Goal: Task Accomplishment & Management: Complete application form

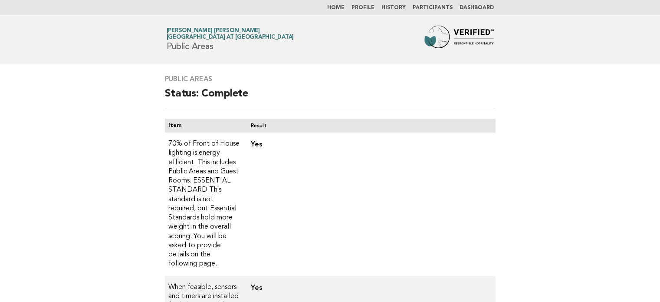
click at [479, 9] on link "Dashboard" at bounding box center [477, 7] width 34 height 5
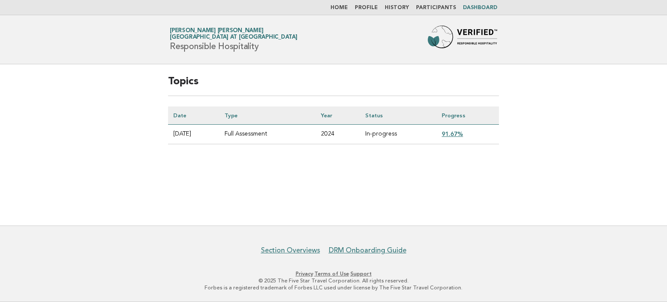
click at [459, 132] on link "91.67%" at bounding box center [452, 133] width 21 height 7
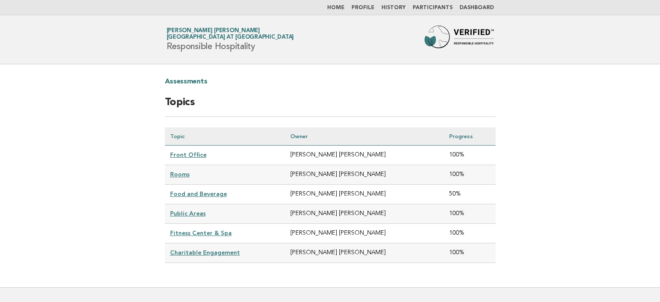
click at [201, 192] on link "Food and Beverage" at bounding box center [198, 193] width 57 height 7
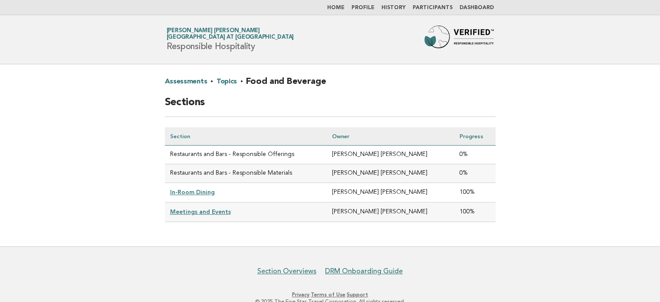
click at [342, 8] on link "Home" at bounding box center [335, 7] width 17 height 5
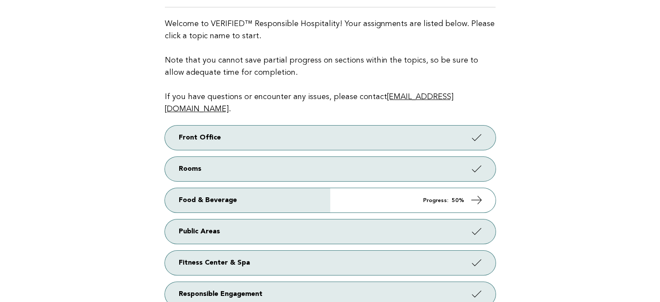
scroll to position [97, 0]
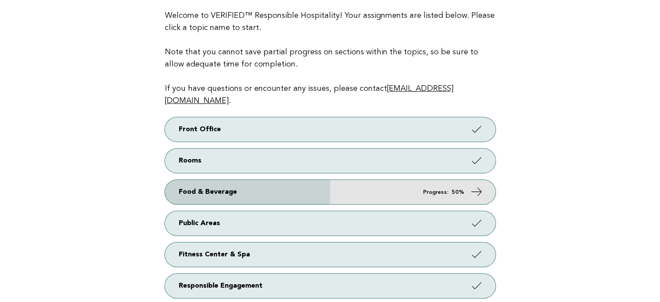
click at [419, 180] on link "Food & Beverage Progress: 50%" at bounding box center [330, 192] width 331 height 24
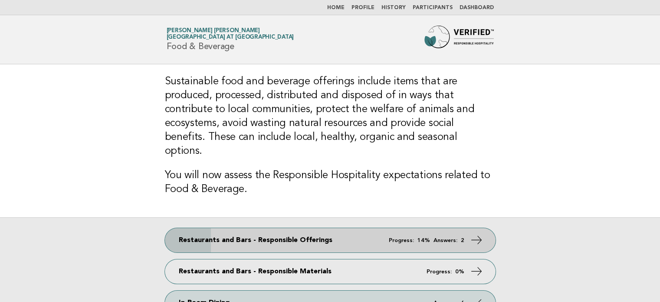
click at [377, 228] on link "Restaurants and Bars - Responsible Offerings Progress: 14% Answers: 2" at bounding box center [330, 240] width 331 height 24
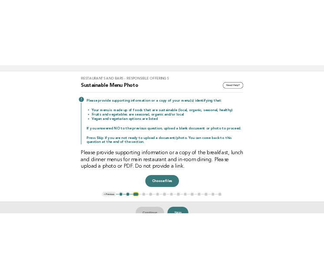
scroll to position [59, 0]
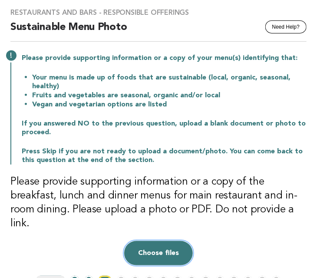
click at [165, 241] on button "Choose files" at bounding box center [158, 253] width 69 height 24
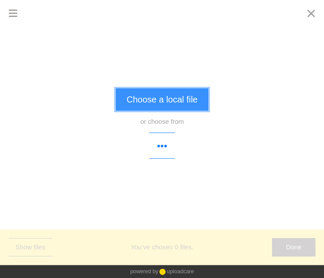
click at [178, 97] on button "Choose a local file" at bounding box center [162, 99] width 92 height 23
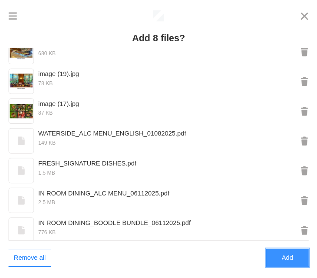
scroll to position [46, 0]
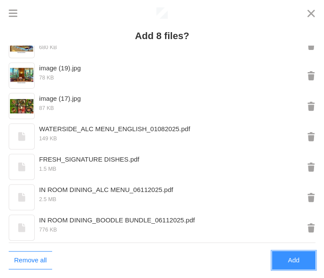
click at [295, 261] on button "Add" at bounding box center [293, 260] width 43 height 18
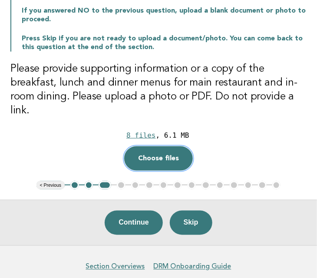
scroll to position [175, 0]
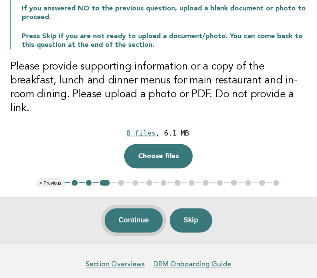
click at [126, 209] on button "Continue" at bounding box center [134, 220] width 58 height 24
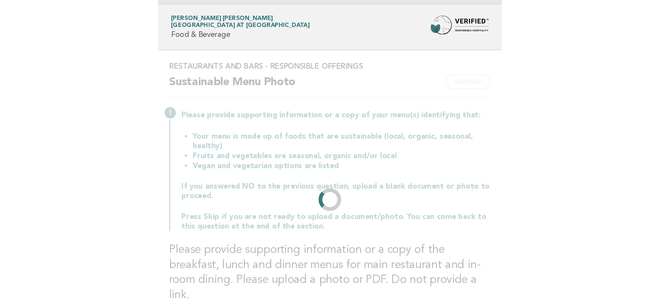
scroll to position [0, 0]
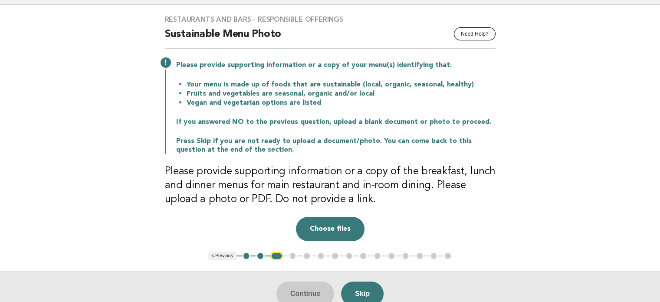
scroll to position [59, 0]
click at [337, 224] on button "Choose files" at bounding box center [330, 229] width 69 height 24
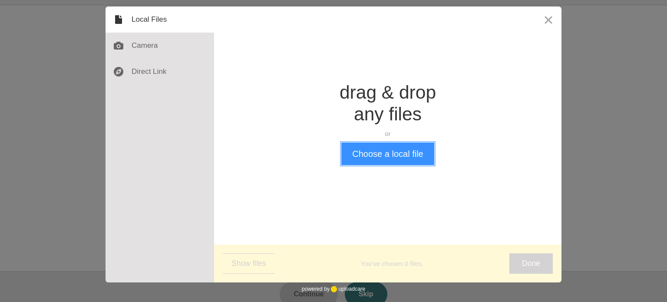
click at [372, 155] on button "Choose a local file" at bounding box center [387, 153] width 92 height 23
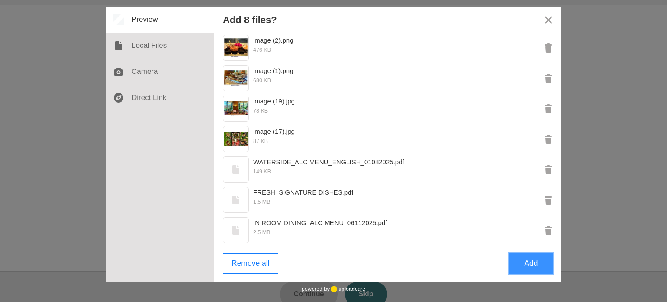
click at [542, 267] on button "Add" at bounding box center [530, 263] width 43 height 20
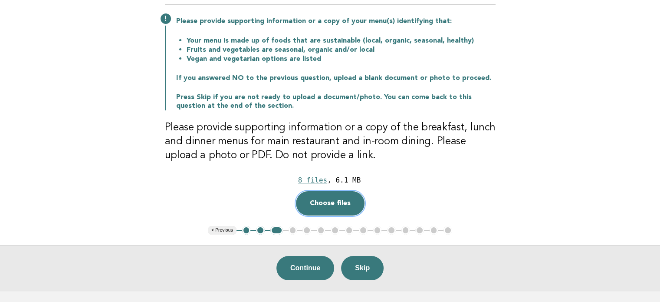
scroll to position [108, 0]
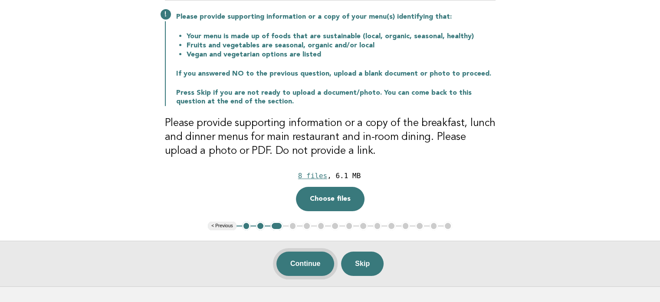
click at [311, 264] on button "Continue" at bounding box center [306, 263] width 58 height 24
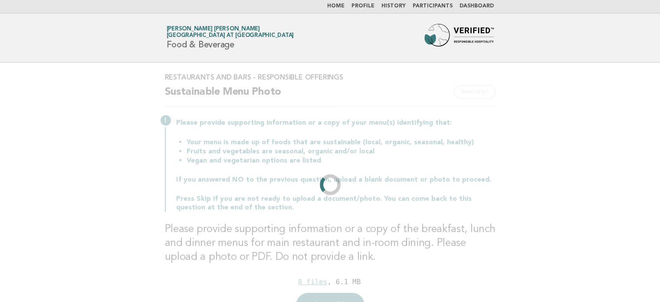
scroll to position [0, 0]
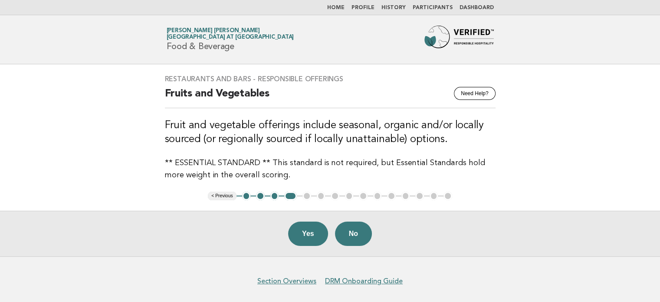
click at [306, 245] on div "Yes No" at bounding box center [330, 234] width 660 height 46
click at [307, 237] on button "Yes" at bounding box center [308, 233] width 40 height 24
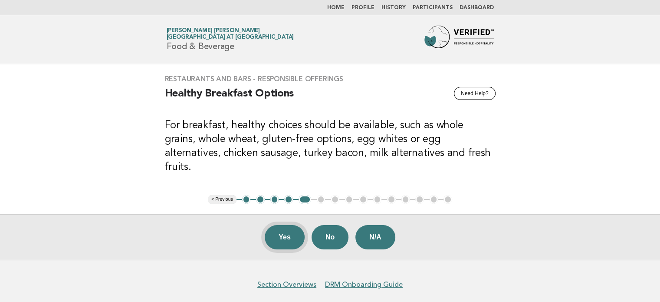
click at [282, 225] on button "Yes" at bounding box center [285, 237] width 40 height 24
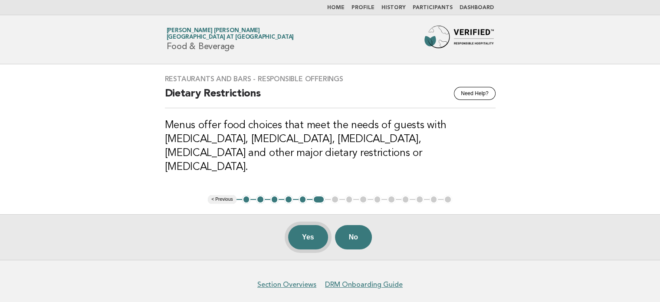
click at [311, 225] on button "Yes" at bounding box center [308, 237] width 40 height 24
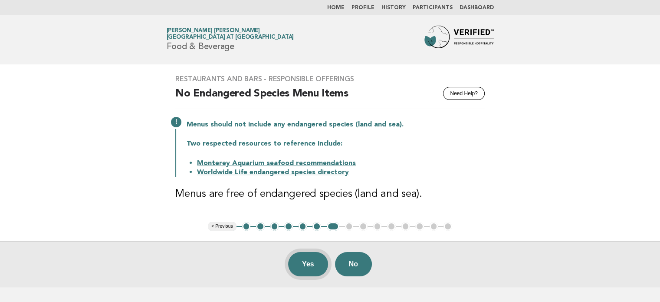
click at [307, 262] on button "Yes" at bounding box center [308, 264] width 40 height 24
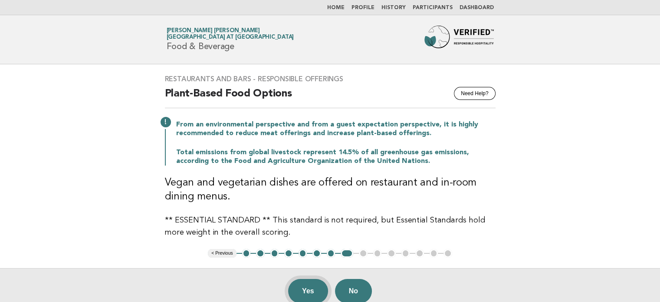
click at [294, 292] on button "Yes" at bounding box center [308, 291] width 40 height 24
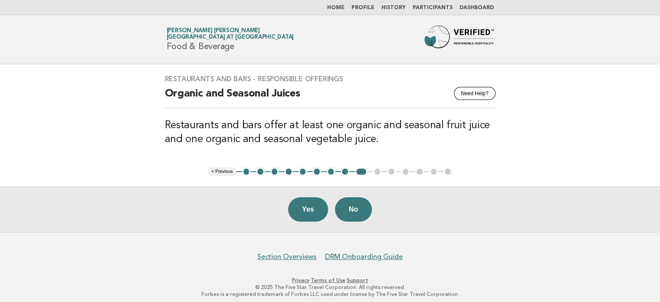
click at [347, 171] on button "8" at bounding box center [345, 171] width 9 height 9
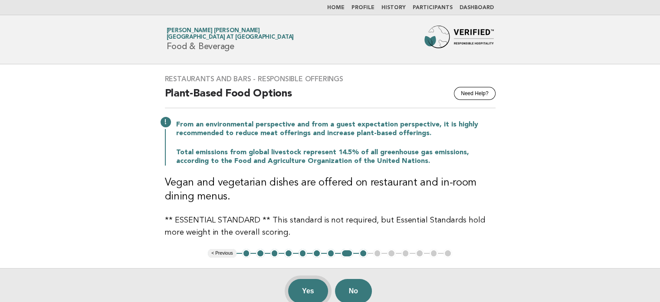
click at [311, 288] on button "Yes" at bounding box center [308, 291] width 40 height 24
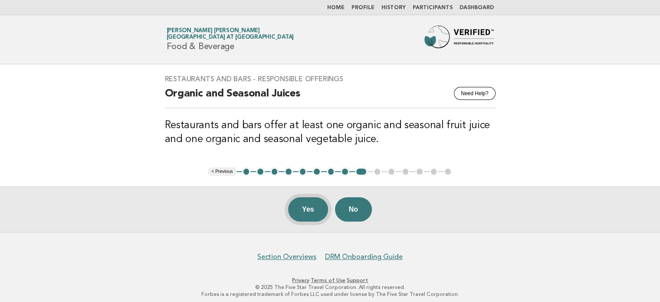
click at [308, 208] on button "Yes" at bounding box center [308, 209] width 40 height 24
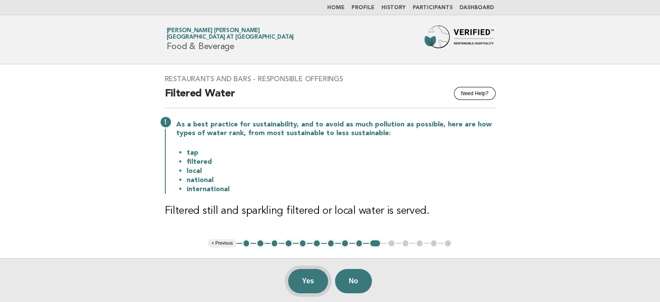
click at [307, 284] on button "Yes" at bounding box center [308, 281] width 40 height 24
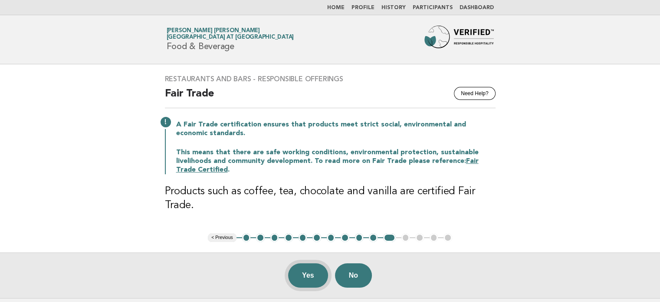
click at [307, 279] on button "Yes" at bounding box center [308, 275] width 40 height 24
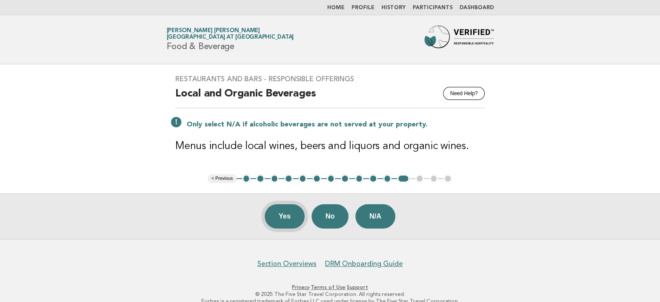
click at [287, 219] on button "Yes" at bounding box center [285, 216] width 40 height 24
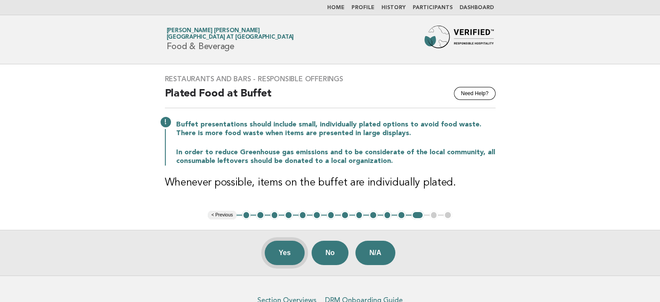
click at [281, 257] on button "Yes" at bounding box center [285, 253] width 40 height 24
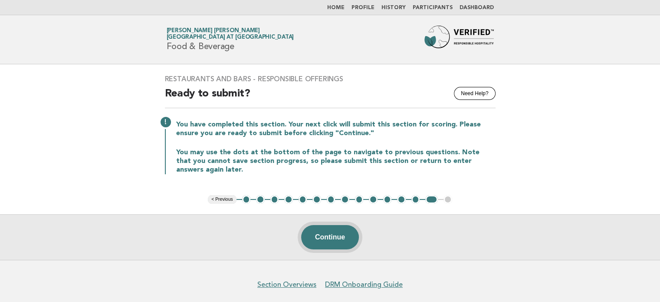
click at [320, 238] on button "Continue" at bounding box center [330, 237] width 58 height 24
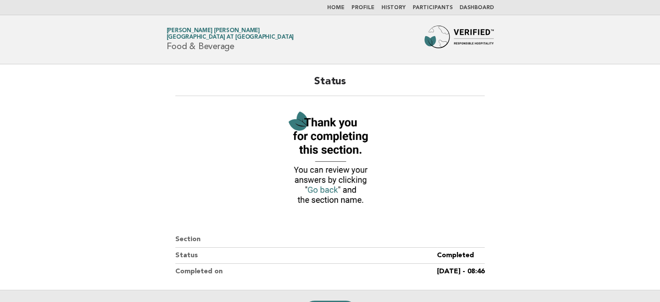
click at [485, 9] on link "Dashboard" at bounding box center [477, 7] width 34 height 5
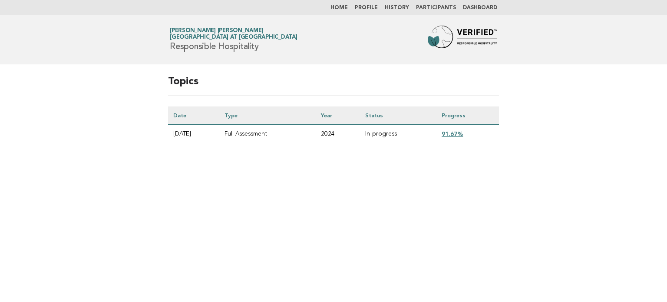
click at [348, 8] on link "Home" at bounding box center [338, 7] width 17 height 5
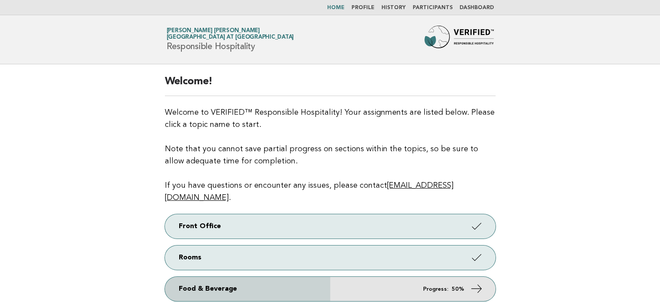
click at [360, 277] on link "Food & Beverage Progress: 50%" at bounding box center [330, 289] width 331 height 24
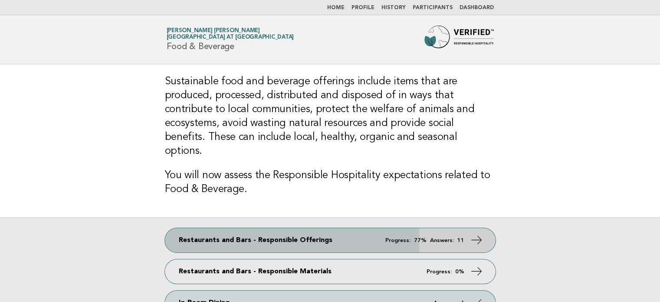
click at [446, 238] on em "Answers:" at bounding box center [442, 241] width 24 height 6
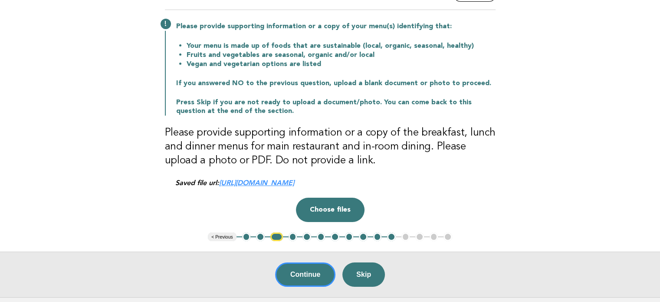
scroll to position [100, 0]
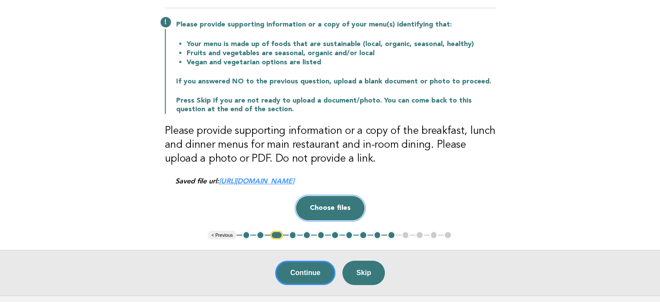
click at [326, 212] on button "Choose files" at bounding box center [330, 208] width 69 height 24
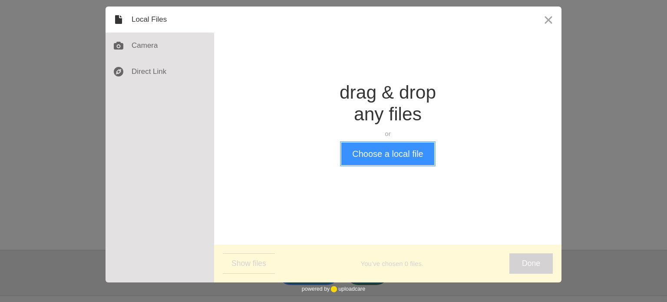
click at [373, 161] on button "Choose a local file" at bounding box center [387, 153] width 92 height 23
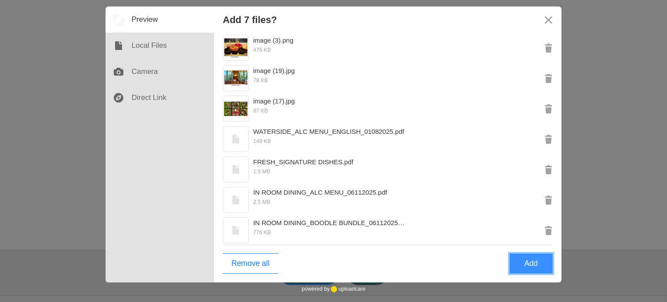
click at [524, 265] on button "Add" at bounding box center [530, 263] width 43 height 20
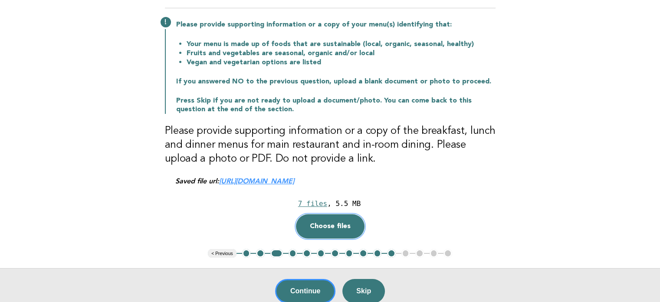
click at [339, 224] on button "Choose files" at bounding box center [330, 226] width 69 height 24
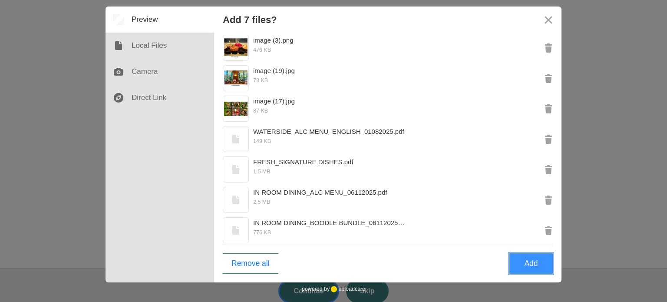
click at [530, 264] on button "Add" at bounding box center [530, 263] width 43 height 20
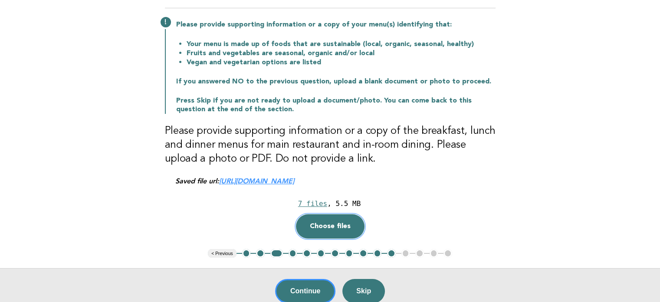
click at [329, 223] on button "Choose files" at bounding box center [330, 226] width 69 height 24
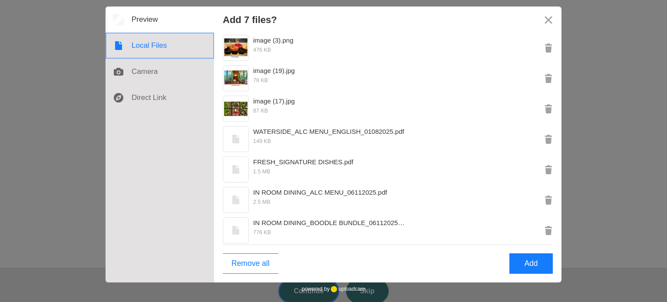
click at [142, 46] on div at bounding box center [160, 46] width 109 height 26
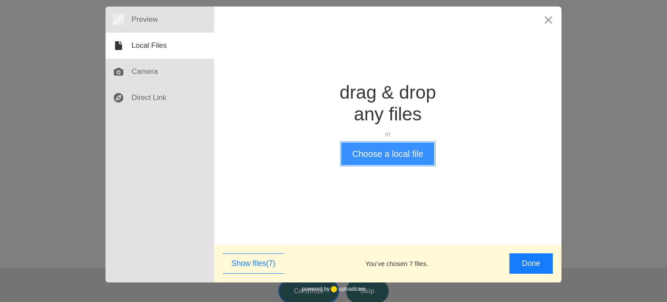
click at [367, 153] on button "Choose a local file" at bounding box center [387, 153] width 92 height 23
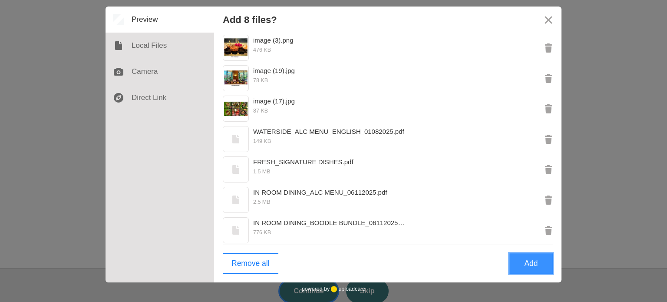
click at [530, 262] on button "Add" at bounding box center [530, 263] width 43 height 20
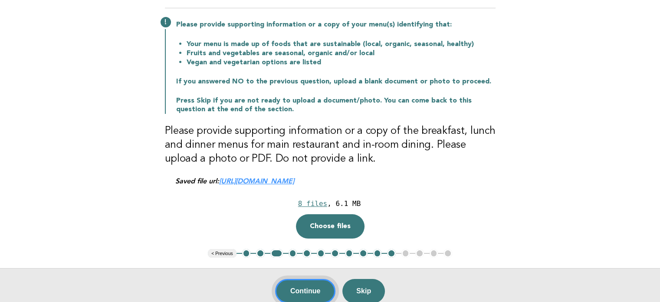
click at [310, 293] on button "Continue" at bounding box center [305, 291] width 60 height 24
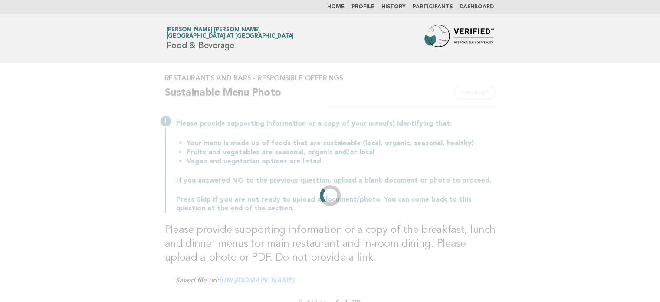
scroll to position [0, 0]
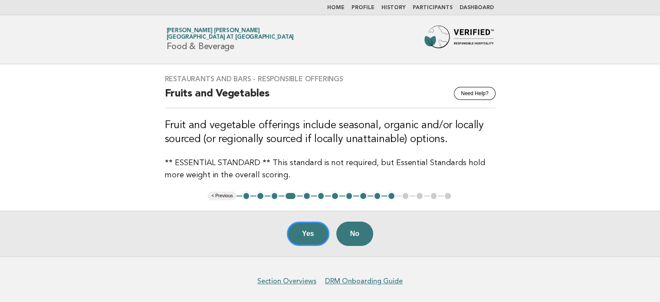
click at [393, 195] on button "11" at bounding box center [391, 195] width 9 height 9
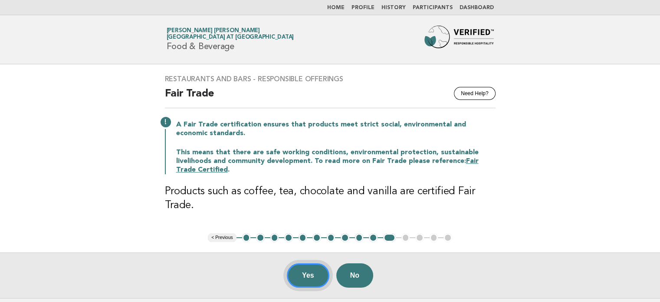
click at [311, 271] on button "Yes" at bounding box center [308, 275] width 43 height 24
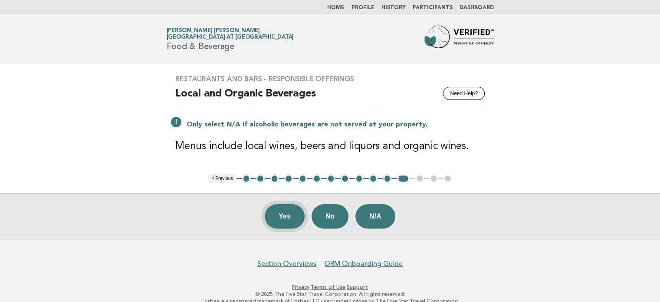
click at [291, 213] on button "Yes" at bounding box center [285, 216] width 40 height 24
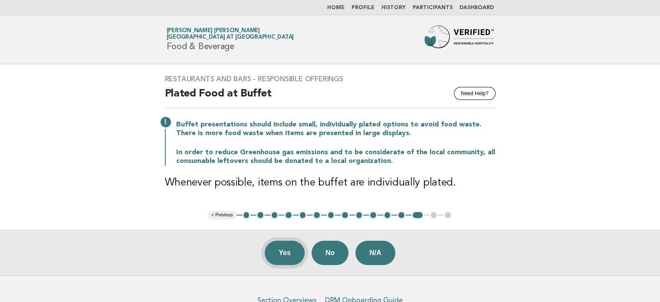
click at [283, 254] on button "Yes" at bounding box center [285, 253] width 40 height 24
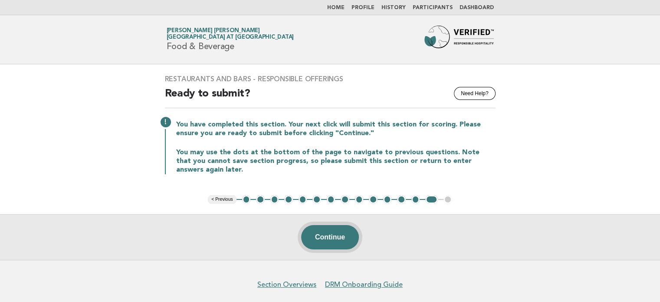
click at [327, 231] on button "Continue" at bounding box center [330, 237] width 58 height 24
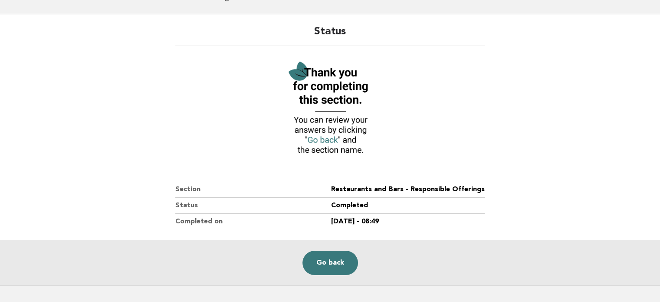
scroll to position [74, 0]
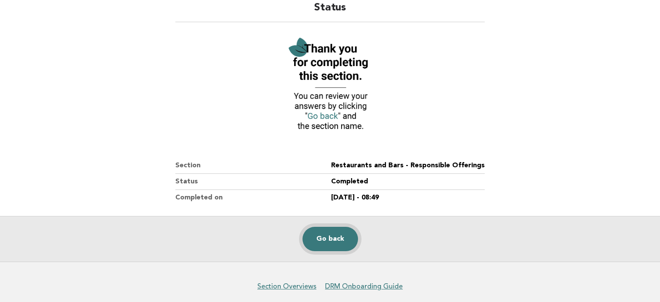
click at [305, 240] on link "Go back" at bounding box center [331, 239] width 56 height 24
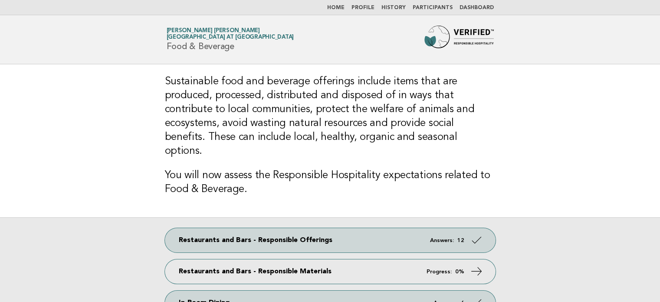
click at [485, 8] on link "Dashboard" at bounding box center [477, 7] width 34 height 5
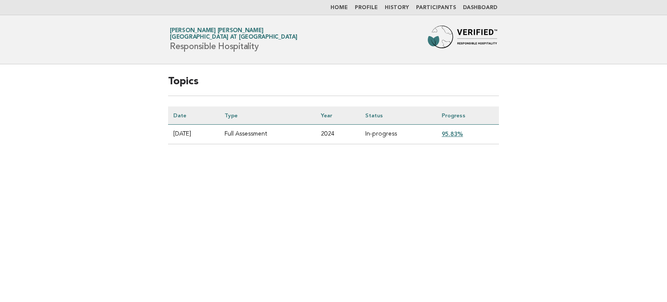
click at [455, 132] on link "95.83%" at bounding box center [452, 133] width 21 height 7
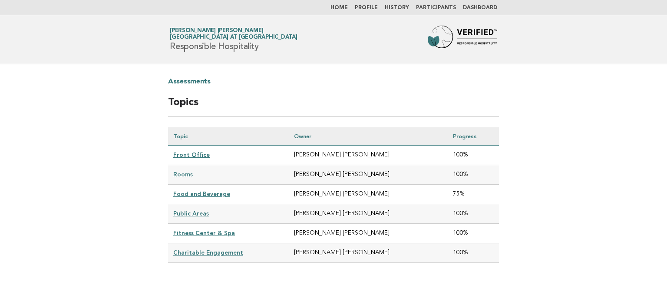
click at [218, 192] on link "Food and Beverage" at bounding box center [201, 193] width 57 height 7
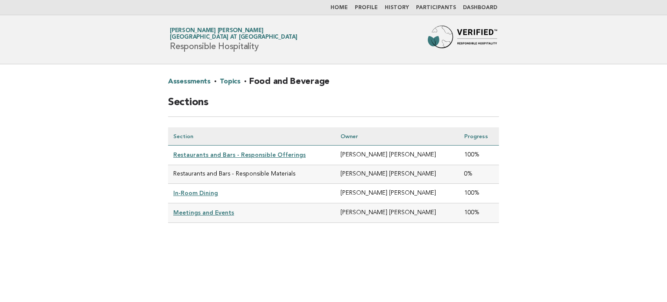
click at [345, 8] on link "Home" at bounding box center [338, 7] width 17 height 5
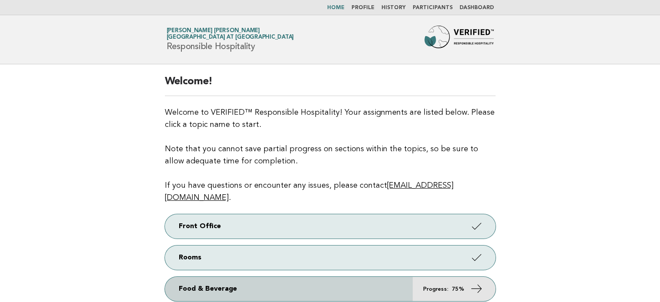
click at [471, 282] on icon at bounding box center [476, 288] width 13 height 13
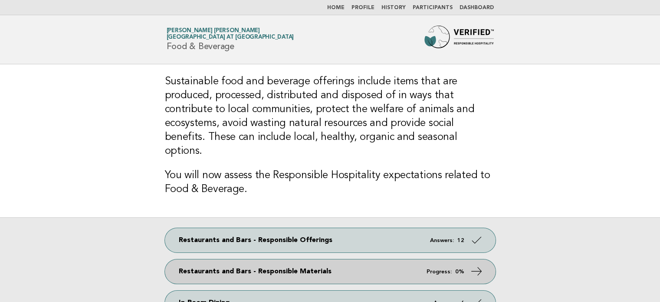
click at [471, 265] on icon at bounding box center [476, 271] width 13 height 13
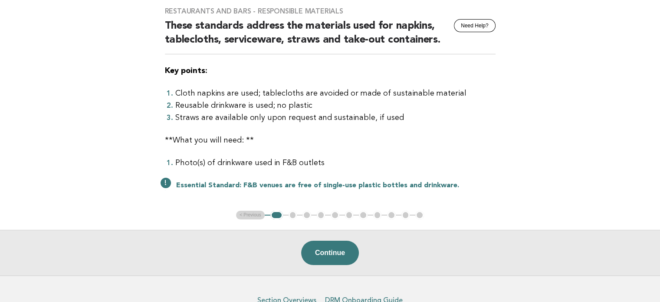
scroll to position [68, 0]
click at [324, 246] on button "Continue" at bounding box center [330, 253] width 58 height 24
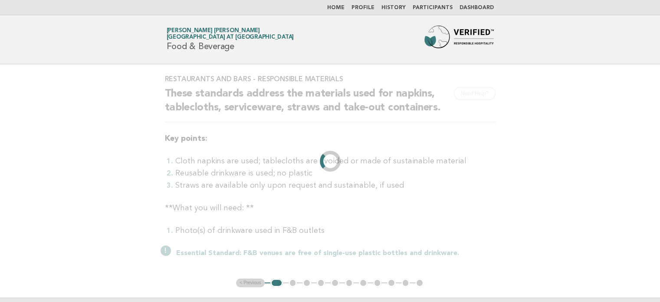
scroll to position [0, 0]
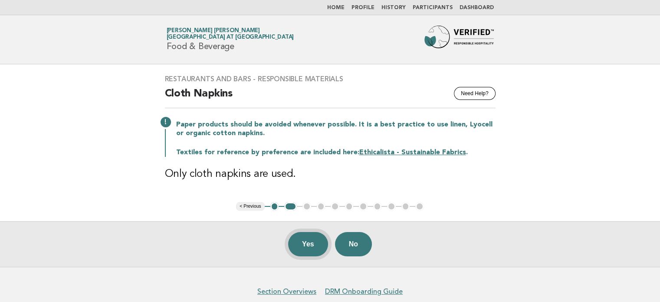
click at [301, 244] on button "Yes" at bounding box center [308, 244] width 40 height 24
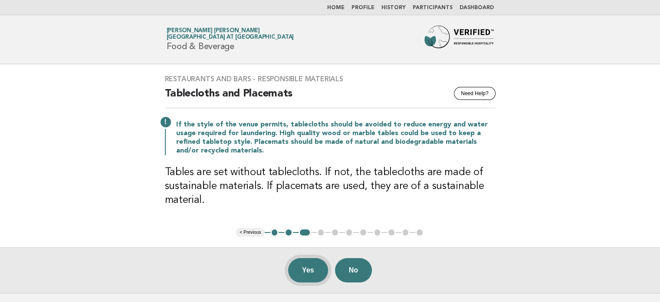
click at [307, 279] on button "Yes" at bounding box center [308, 270] width 40 height 24
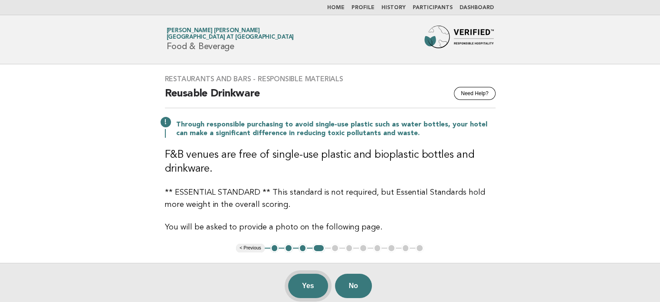
click at [309, 287] on button "Yes" at bounding box center [308, 286] width 40 height 24
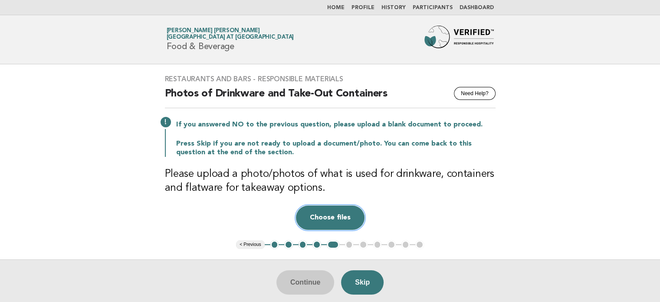
click at [347, 209] on button "Choose files" at bounding box center [330, 217] width 69 height 24
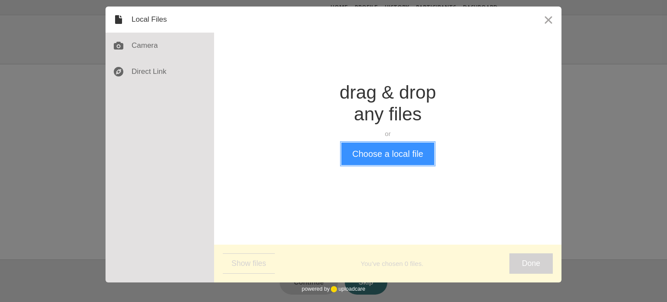
click at [387, 155] on button "Choose a local file" at bounding box center [387, 153] width 92 height 23
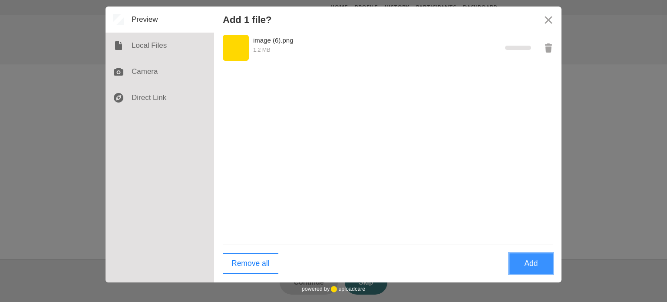
click at [530, 264] on button "Add" at bounding box center [530, 263] width 43 height 20
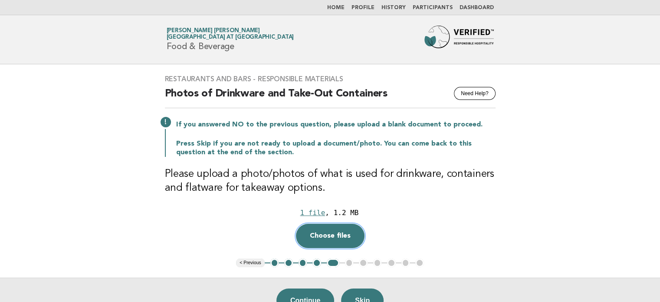
click at [337, 237] on button "Choose files" at bounding box center [330, 236] width 69 height 24
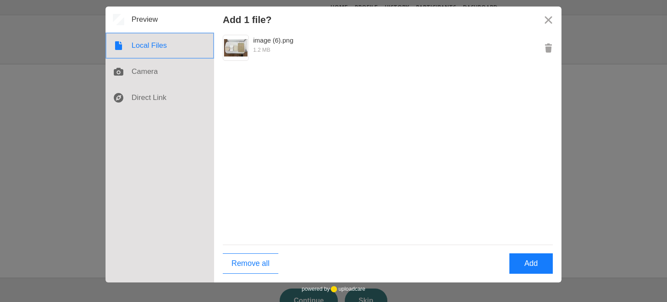
click at [148, 45] on div at bounding box center [160, 46] width 109 height 26
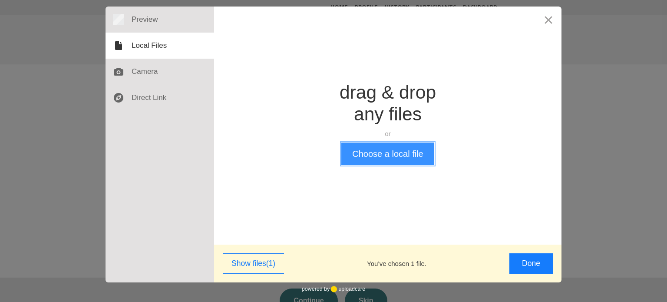
click at [424, 161] on button "Choose a local file" at bounding box center [387, 153] width 92 height 23
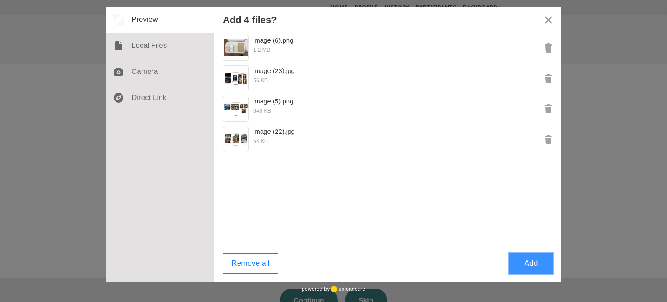
click at [541, 258] on button "Add" at bounding box center [530, 263] width 43 height 20
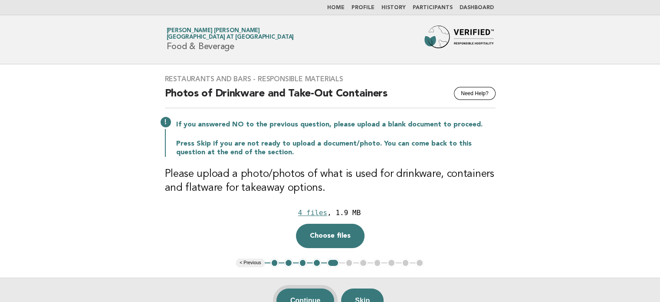
click at [311, 295] on button "Continue" at bounding box center [306, 300] width 58 height 24
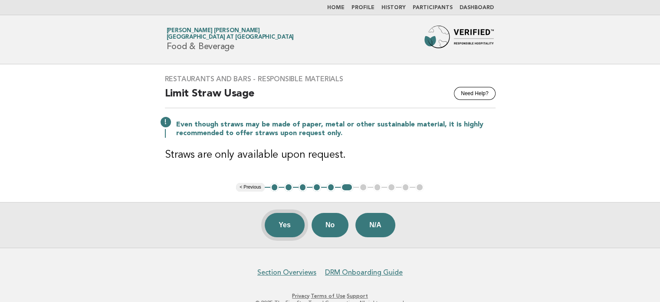
click at [280, 227] on button "Yes" at bounding box center [285, 225] width 40 height 24
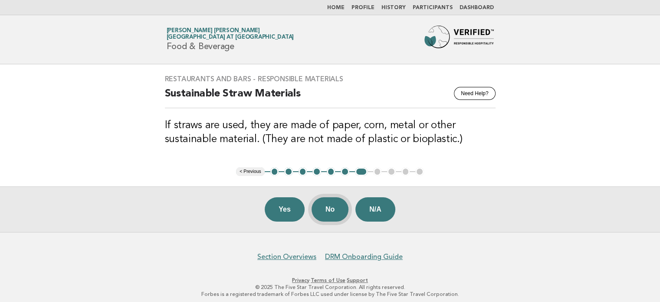
click at [327, 206] on button "No" at bounding box center [330, 209] width 37 height 24
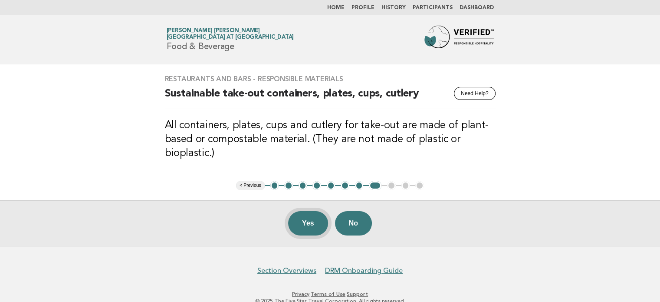
click at [309, 224] on button "Yes" at bounding box center [308, 223] width 40 height 24
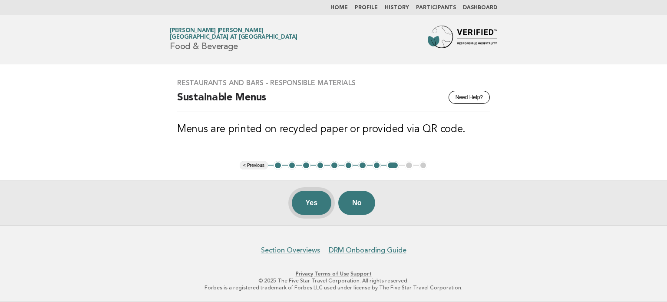
click at [312, 201] on button "Yes" at bounding box center [312, 203] width 40 height 24
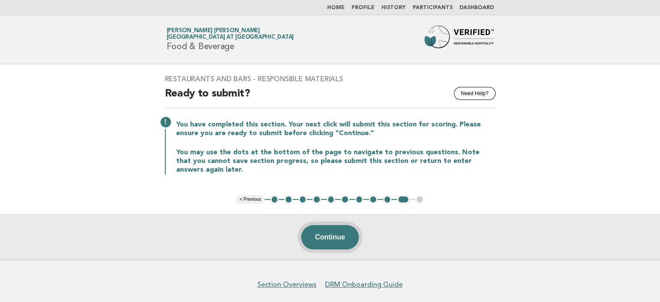
click at [330, 235] on button "Continue" at bounding box center [330, 237] width 58 height 24
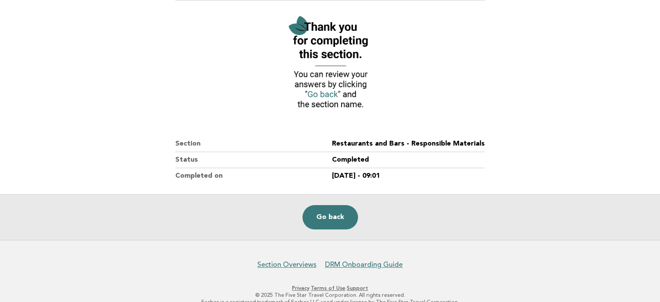
scroll to position [98, 0]
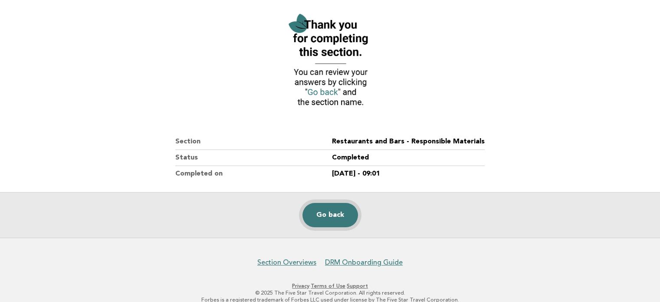
click at [332, 218] on link "Go back" at bounding box center [331, 215] width 56 height 24
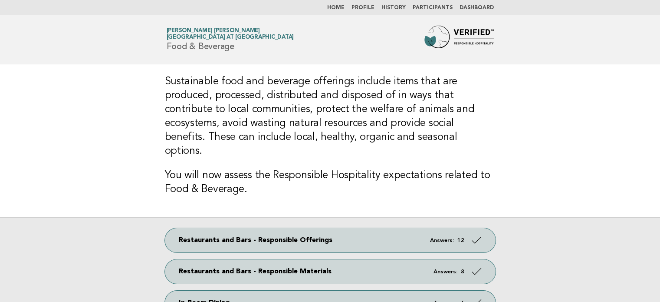
click at [469, 7] on link "Dashboard" at bounding box center [477, 7] width 34 height 5
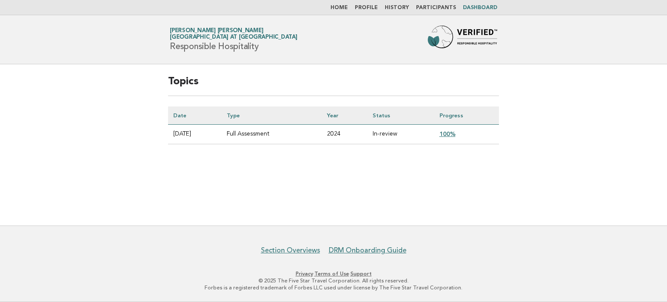
click at [453, 133] on link "100%" at bounding box center [447, 133] width 16 height 7
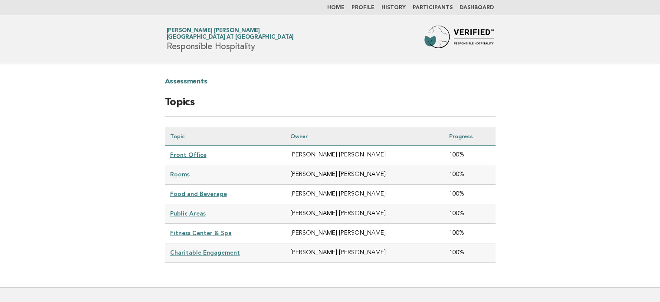
click at [497, 181] on div "Assessments Topics Topic Owner Progress Front Office [PERSON_NAME] [PERSON_NAME…" at bounding box center [331, 175] width 352 height 223
